Goal: Use online tool/utility: Utilize a website feature to perform a specific function

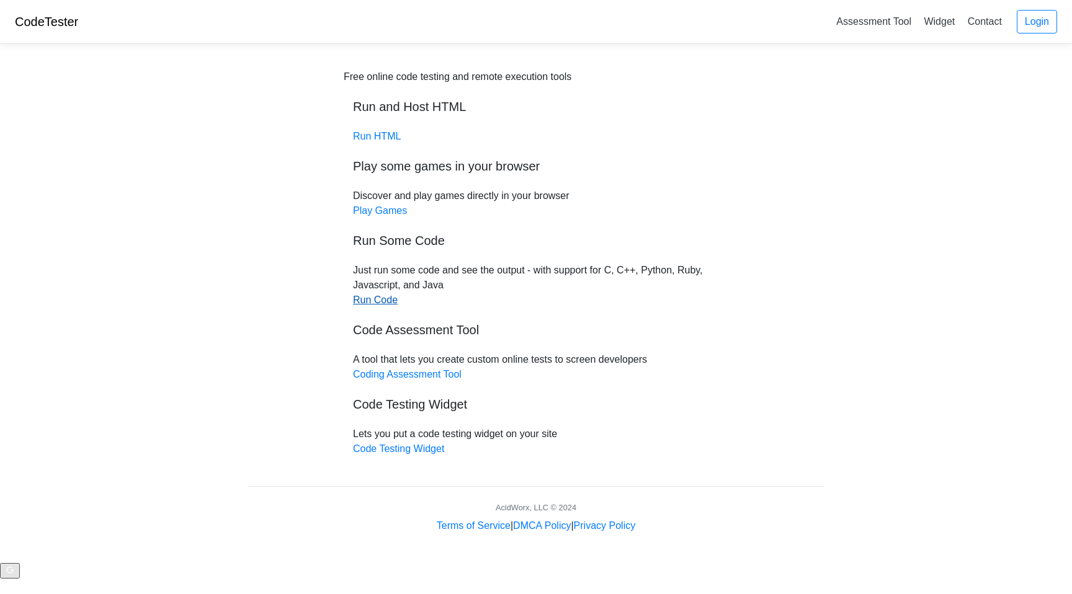
click at [377, 305] on link "Run Code" at bounding box center [375, 300] width 45 height 11
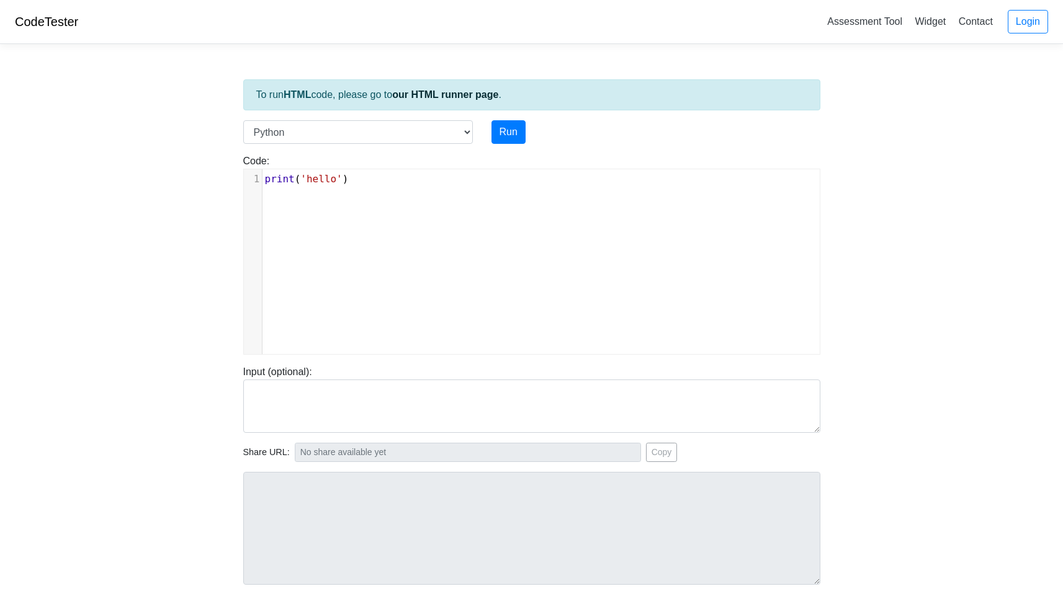
click at [431, 243] on div "xxxxxxxxxx 1 print ( 'hello' )" at bounding box center [541, 271] width 594 height 204
click at [456, 136] on select "C C++ Go Java Javascript Python Ruby" at bounding box center [358, 132] width 230 height 24
select select "c"
click at [243, 120] on select "C C++ Go Java Javascript Python Ruby" at bounding box center [358, 132] width 230 height 24
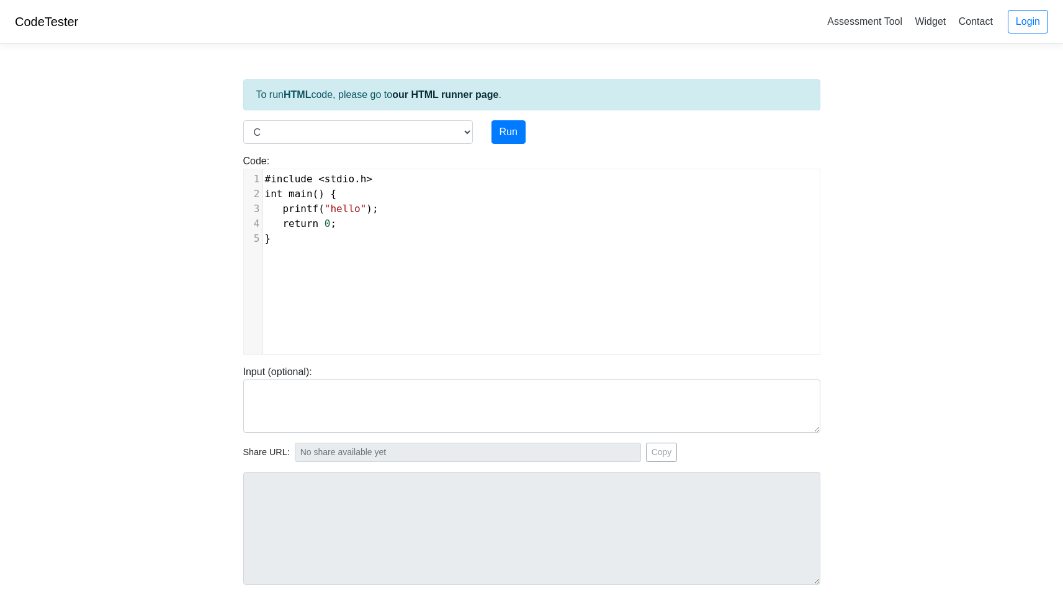
click at [424, 267] on div "xxxxxxxxxx 1 #include < stdio . h > 2 int main () { 3 printf ( "hello" ); 4 ret…" at bounding box center [541, 271] width 594 height 204
type textarea "#include <stdio.h> int main() { printf("hello"); return 0; }"
click at [499, 135] on button "Run" at bounding box center [508, 132] width 34 height 24
type input "[URL][DOMAIN_NAME]"
type textarea "Stdout: Hello and welcome to the generative AI world!"
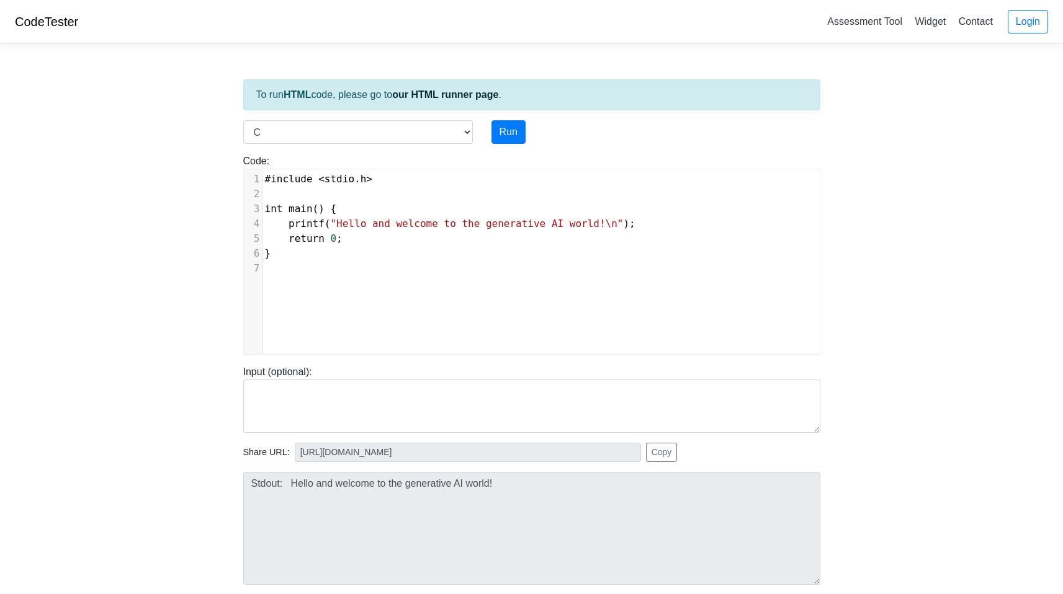
click at [389, 248] on pre "}" at bounding box center [545, 253] width 567 height 15
type textarea "#include <stdio.h> int main() { printf("Hello and welcome to the generative AI …"
click at [514, 124] on button "Run" at bounding box center [508, 132] width 34 height 24
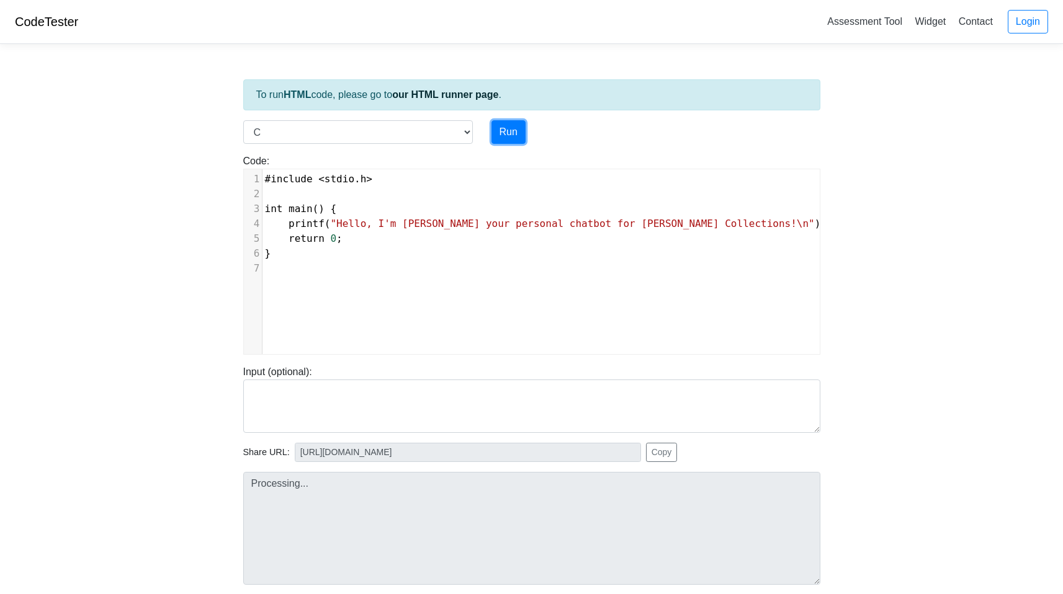
type input "[URL][DOMAIN_NAME]"
type textarea "Stdout: Hello, I'm [PERSON_NAME] your personal chatbot for [PERSON_NAME] Collec…"
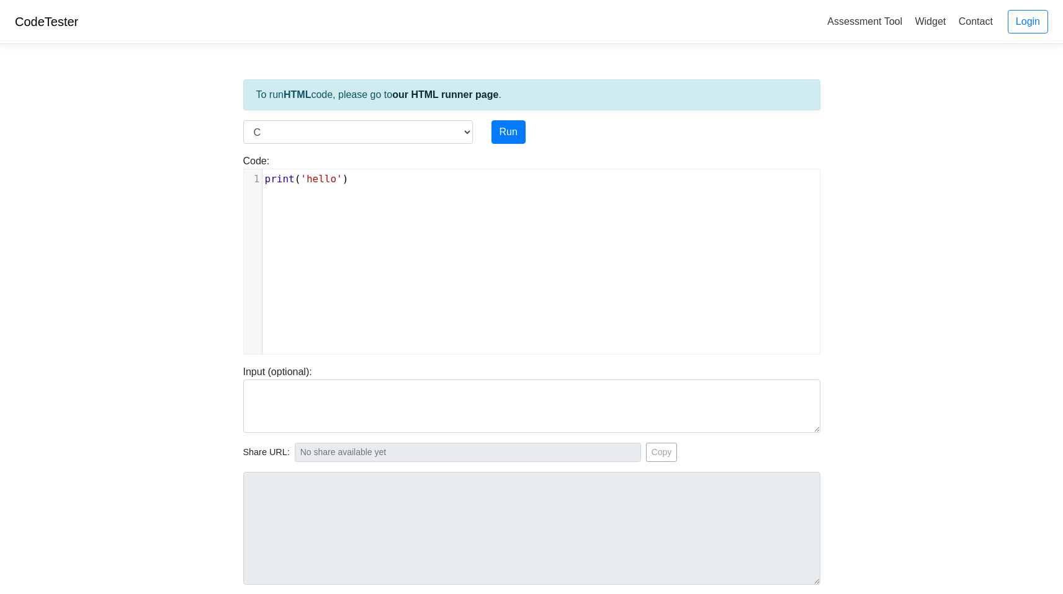
select select "c"
click at [331, 250] on div "xxxxxxxxxx 1 print ( 'hello' )" at bounding box center [541, 271] width 594 height 204
type textarea "print('hello')"
paste textarea
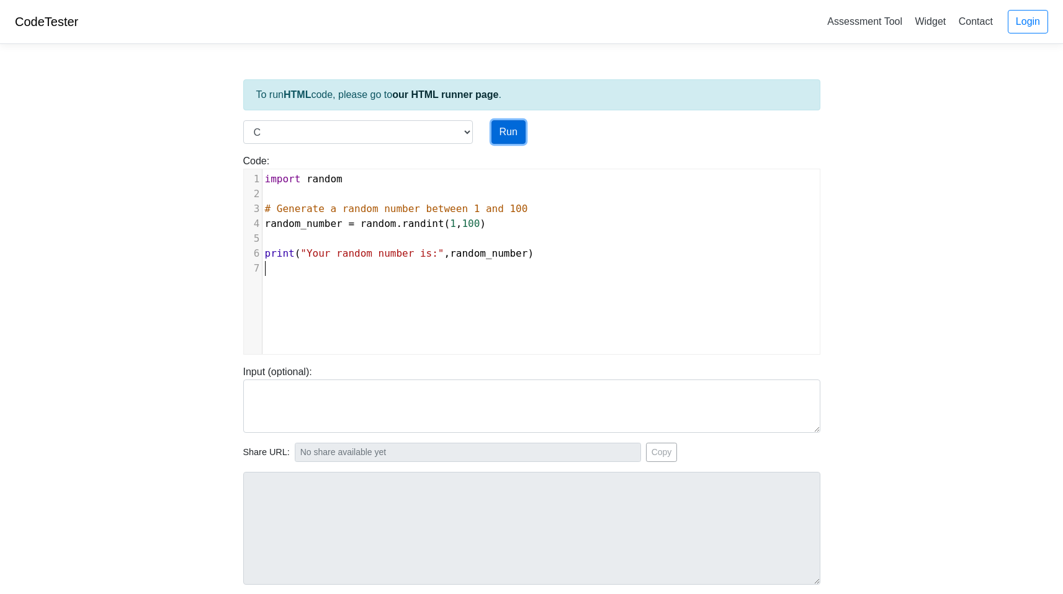
drag, startPoint x: 331, startPoint y: 250, endPoint x: 522, endPoint y: 128, distance: 227.1
click at [522, 128] on button "Run" at bounding box center [508, 132] width 34 height 24
type input "https://codetester.io/runner?s=KxzK3Djbz1"
type textarea "Stdout: Your random number is: 21"
drag, startPoint x: 522, startPoint y: 128, endPoint x: 505, endPoint y: 125, distance: 17.6
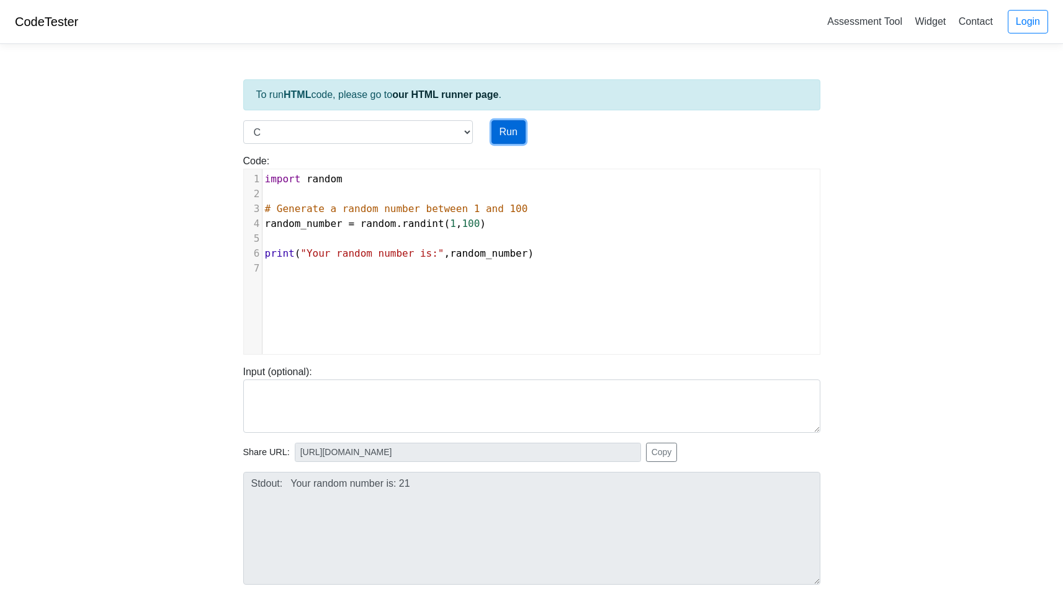
click at [505, 125] on button "Run" at bounding box center [508, 132] width 34 height 24
type input "https://codetester.io/runner?s=yGzRy73vXJ"
type textarea "Stdout: Your random number is: 2"
click at [505, 125] on button "Run" at bounding box center [508, 132] width 34 height 24
type input "https://codetester.io/runner?s=oqXxLa1YXJ"
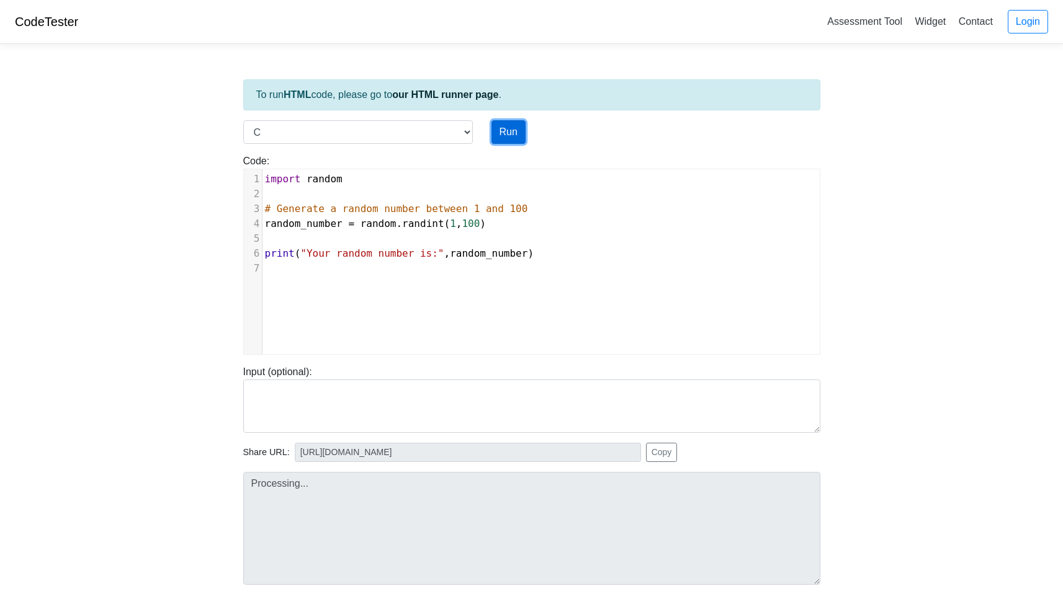
type textarea "Stdout: Your random number is: 41"
